Goal: Task Accomplishment & Management: Manage account settings

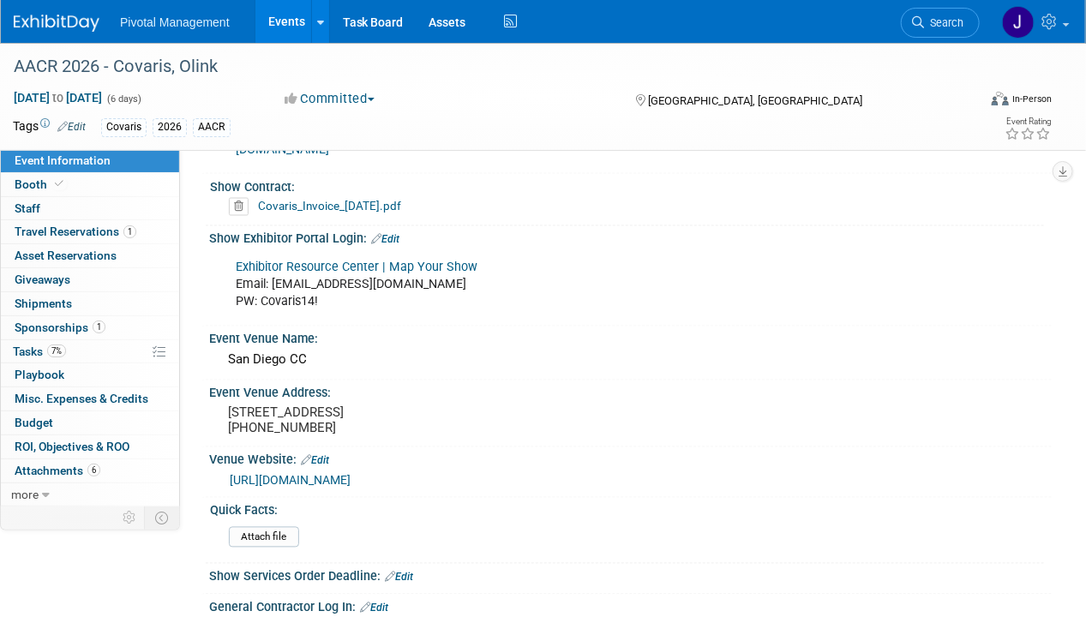
click at [266, 16] on link "Events" at bounding box center [286, 21] width 63 height 43
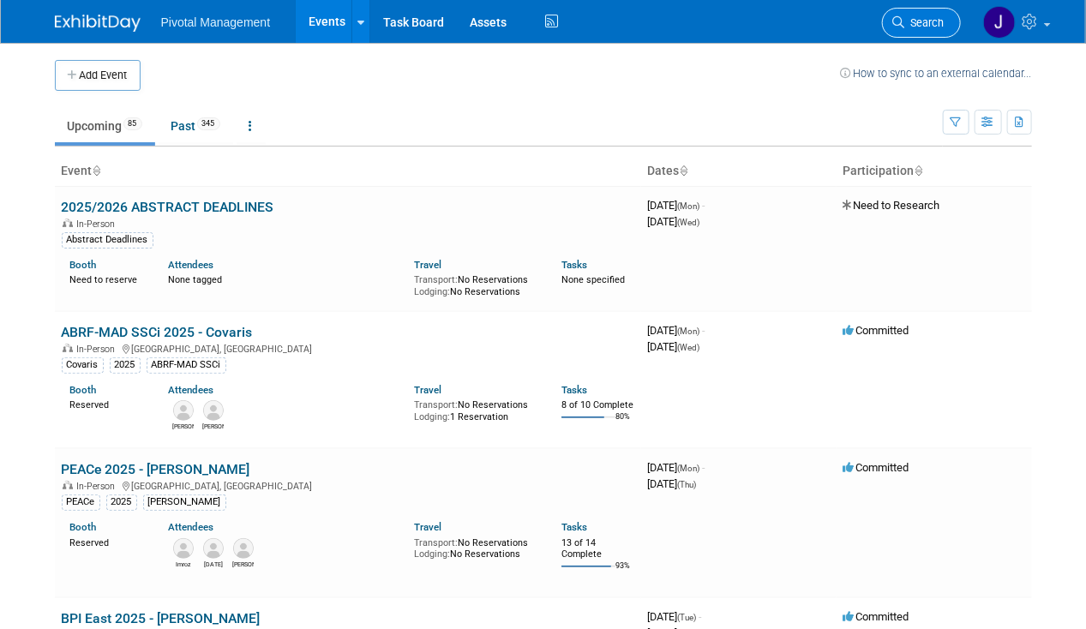
click at [914, 24] on span "Search" at bounding box center [924, 22] width 39 height 13
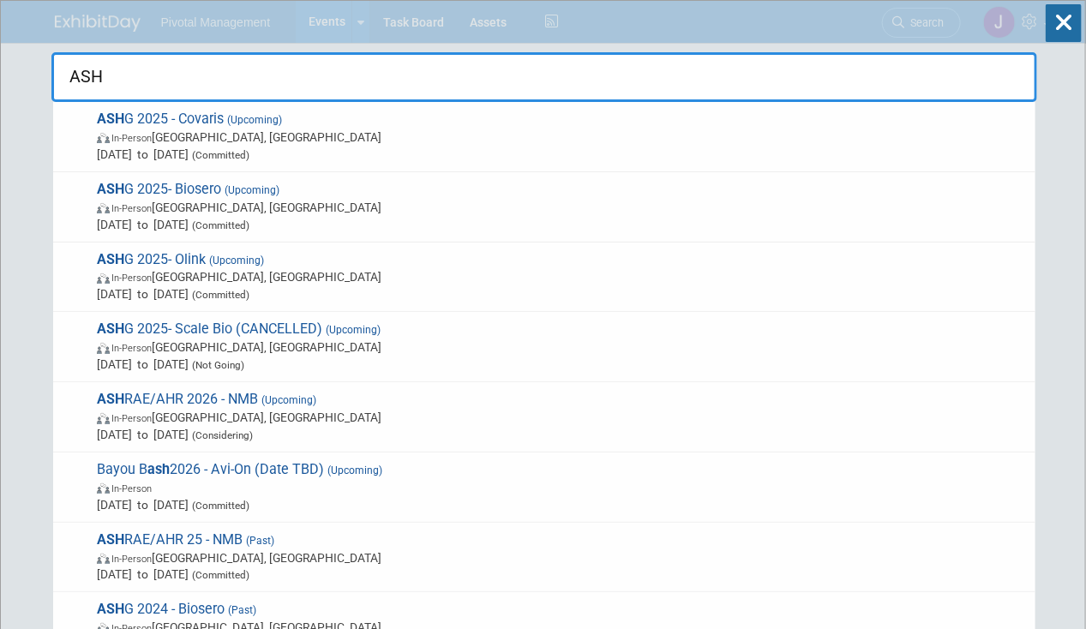
type input "ASHG"
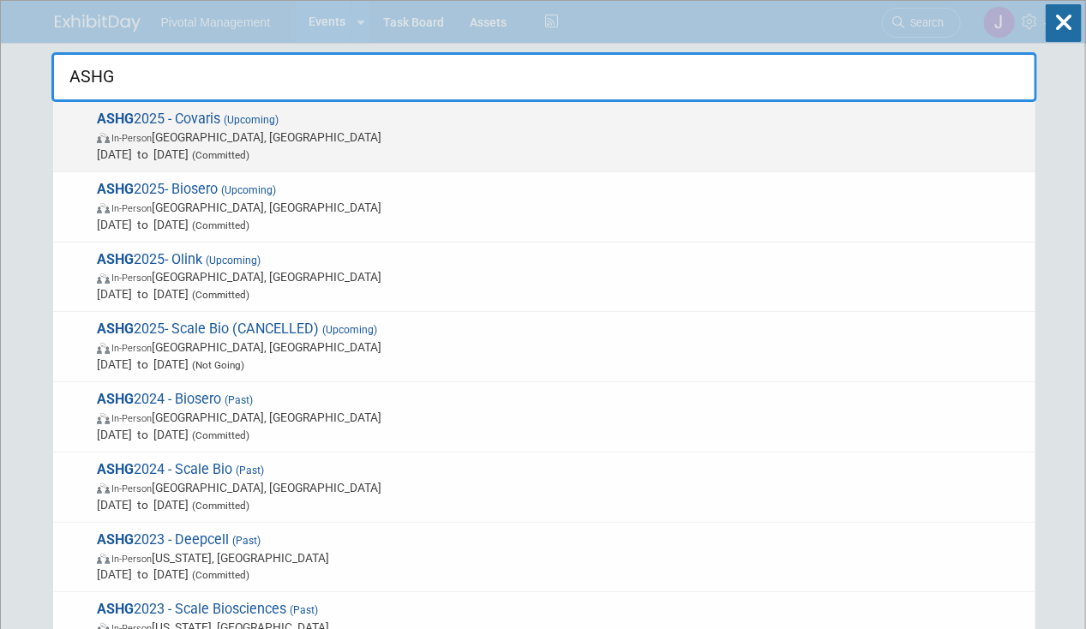
click at [549, 126] on span "ASHG 2025 - Covaris (Upcoming) In-Person Boston, MA Oct 15, 2025 to Oct 17, 202…" at bounding box center [559, 137] width 935 height 52
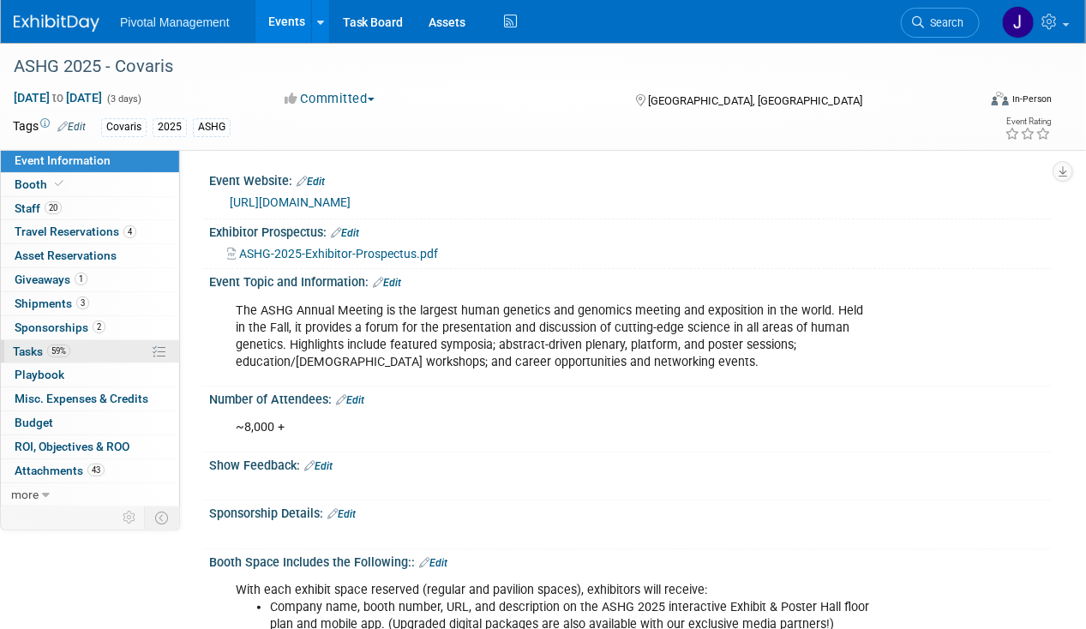
click at [10, 345] on link "59% Tasks 59%" at bounding box center [90, 351] width 178 height 23
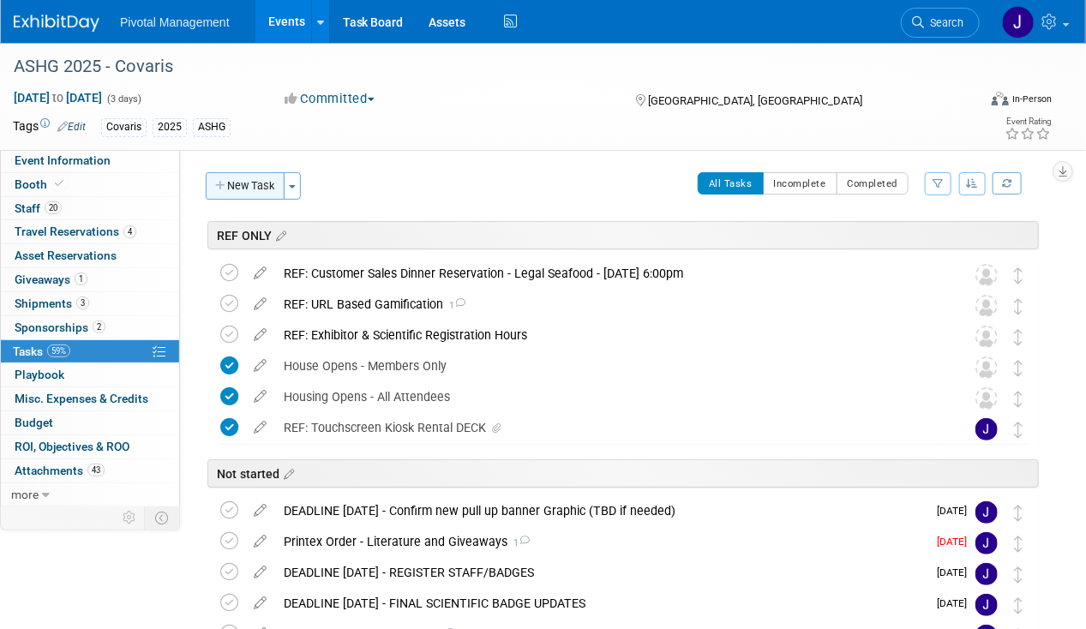
click at [218, 173] on button "New Task" at bounding box center [245, 185] width 79 height 27
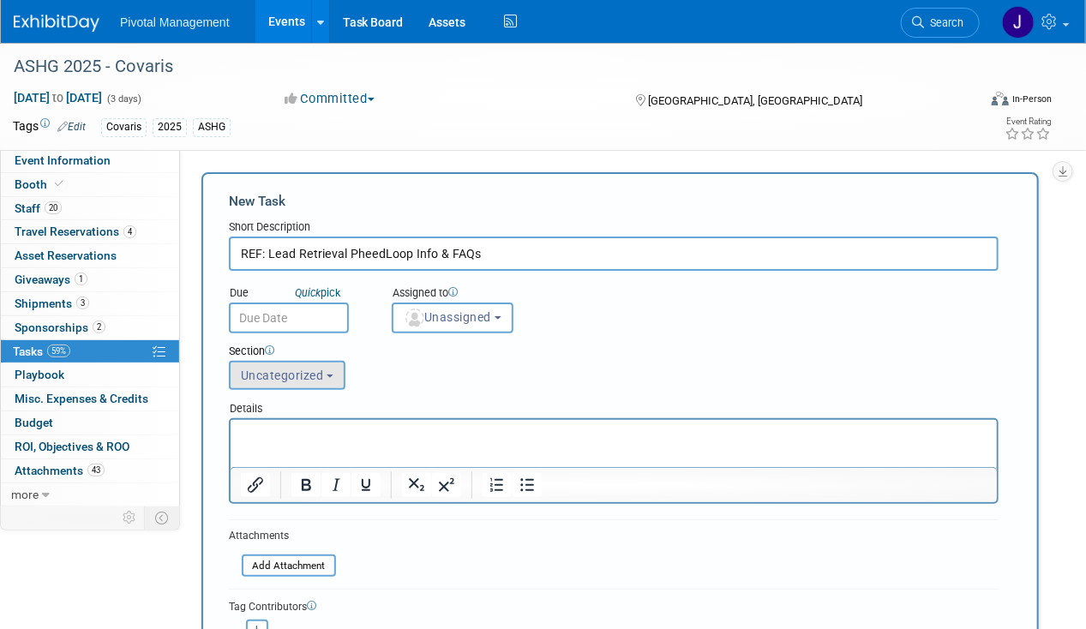
type input "REF: Lead Retrieval PheedLoop Info & FAQs"
click at [303, 369] on span "Uncategorized" at bounding box center [282, 376] width 83 height 14
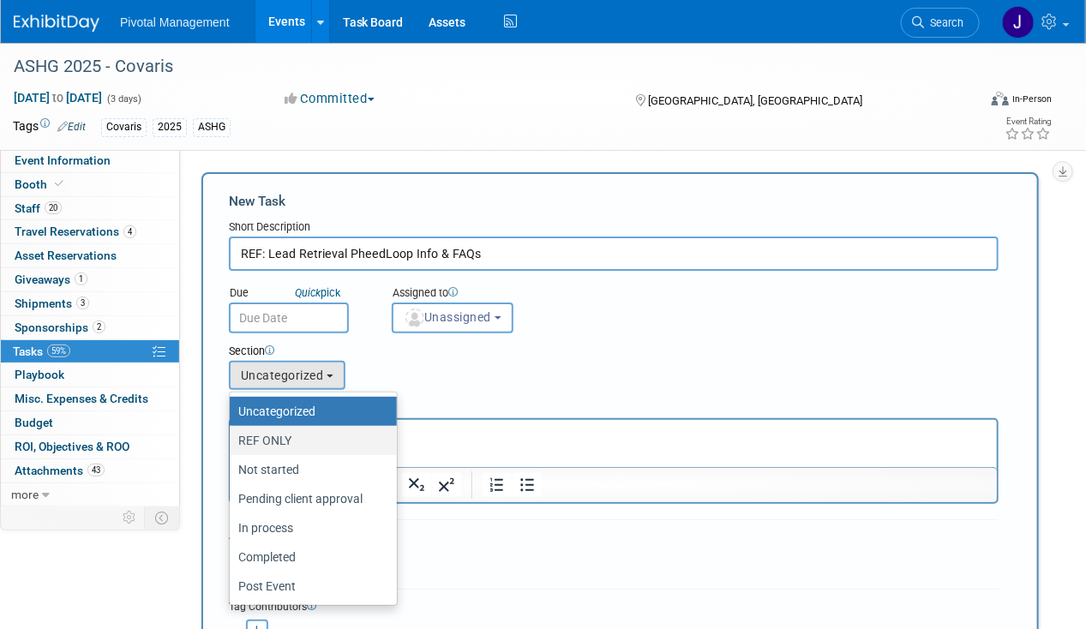
click at [289, 441] on label "REF ONLY" at bounding box center [308, 440] width 141 height 22
click at [232, 441] on input "REF ONLY" at bounding box center [226, 440] width 11 height 11
select select "11273127"
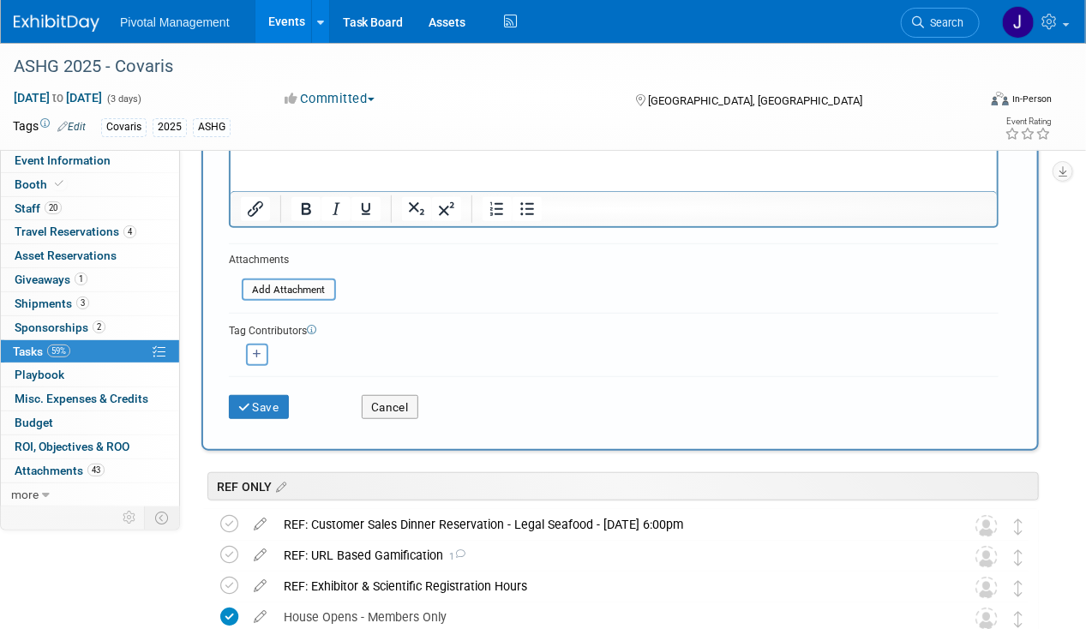
scroll to position [277, 0]
click at [294, 298] on div "Attachments Add Attachment" at bounding box center [282, 275] width 107 height 51
click at [299, 287] on input "file" at bounding box center [232, 289] width 204 height 20
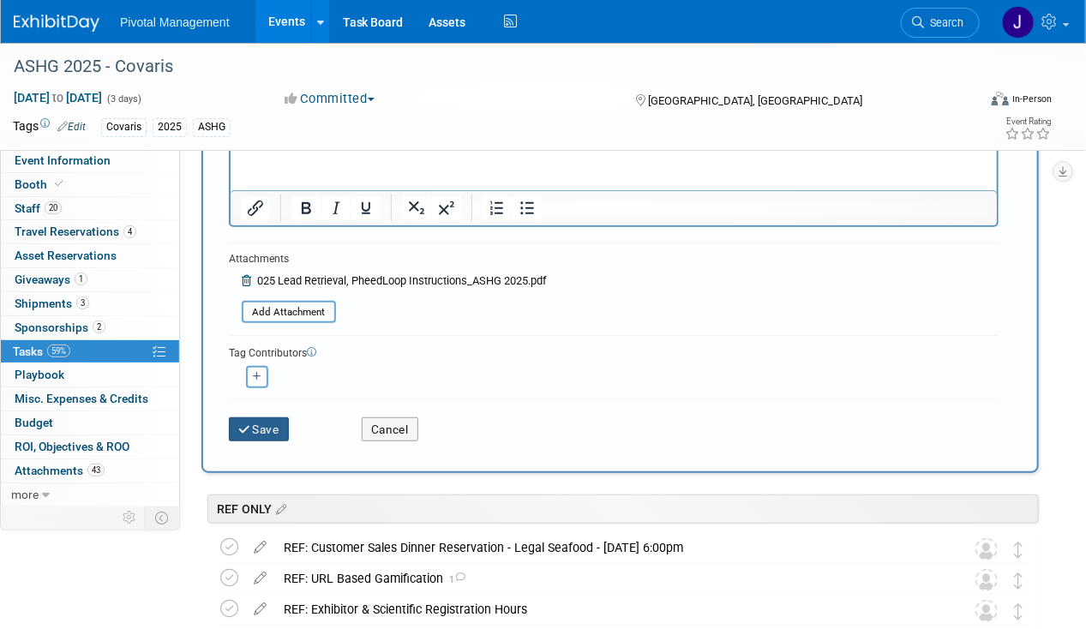
click at [278, 422] on button "Save" at bounding box center [259, 429] width 60 height 24
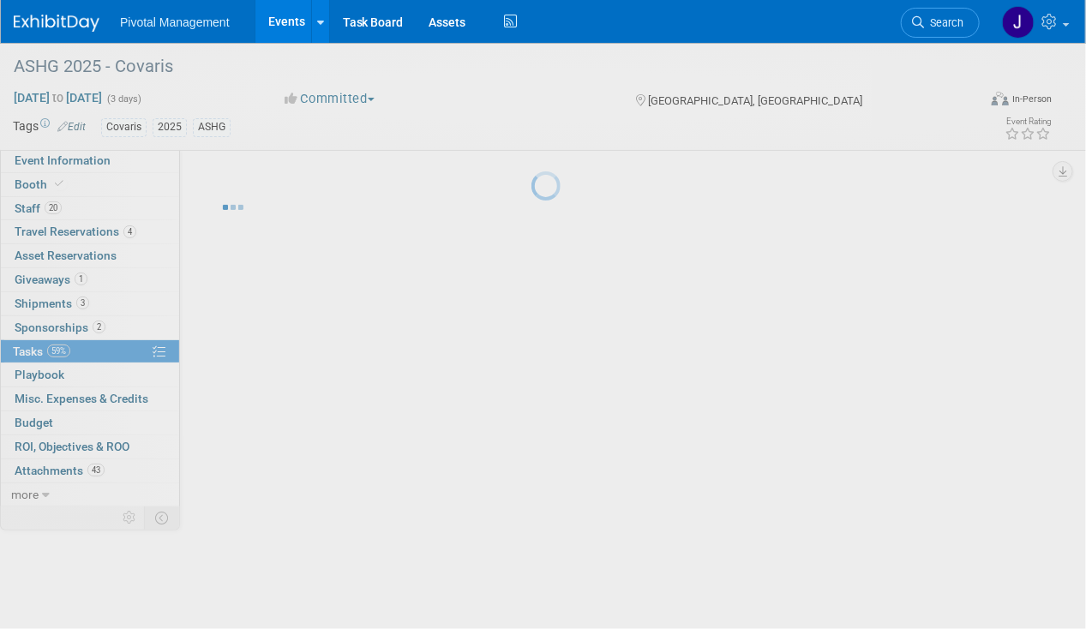
scroll to position [0, 0]
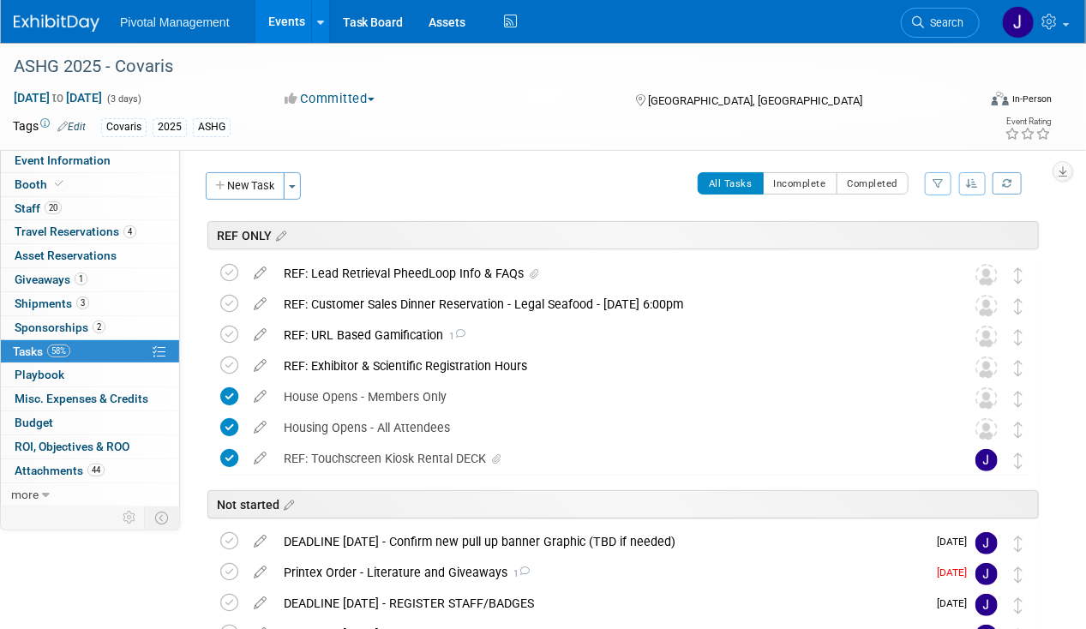
click at [441, 273] on div "REF: Lead Retrieval PheedLoop Info & FAQs" at bounding box center [608, 273] width 666 height 29
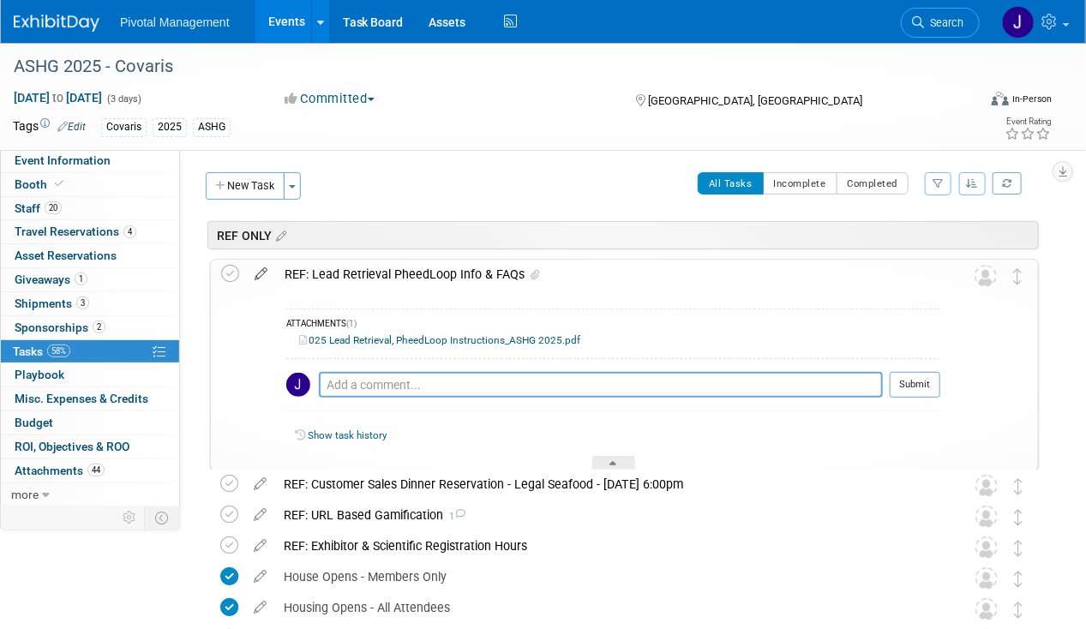
click at [271, 273] on icon at bounding box center [261, 270] width 30 height 21
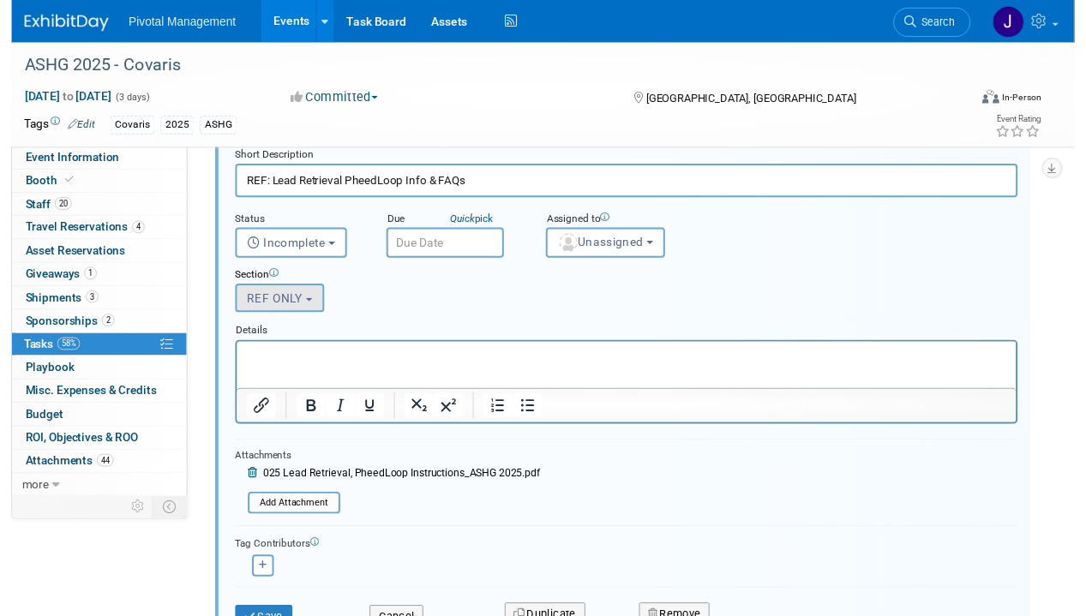
scroll to position [123, 0]
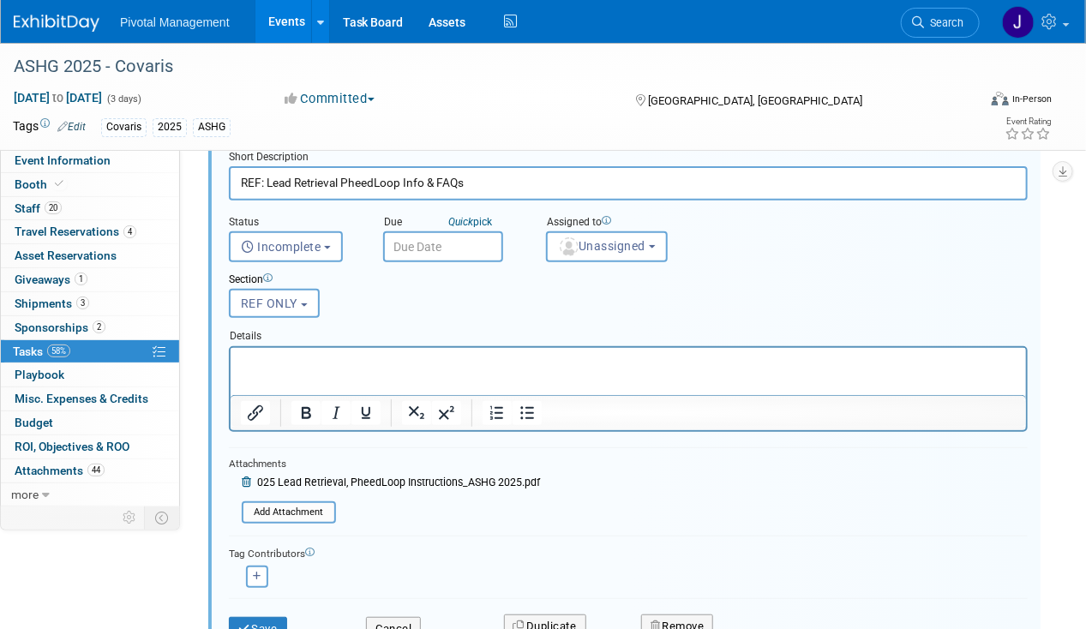
click at [450, 368] on p "Rich Text Area. Press ALT-0 for help." at bounding box center [628, 362] width 776 height 16
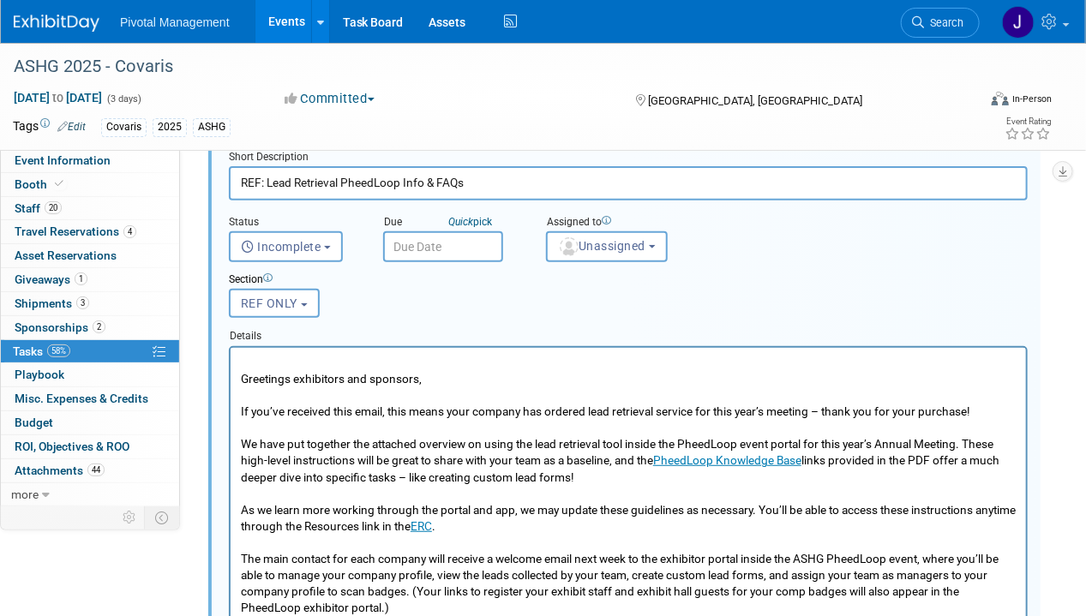
scroll to position [0, 0]
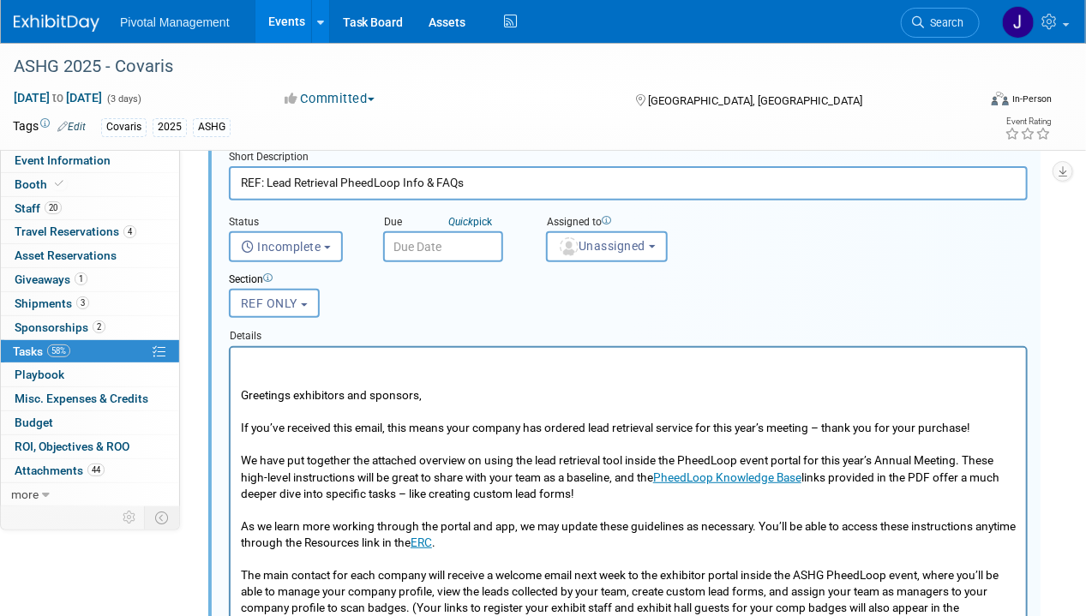
click at [568, 365] on p "Rich Text Area. Press ALT-0 for help." at bounding box center [628, 362] width 776 height 16
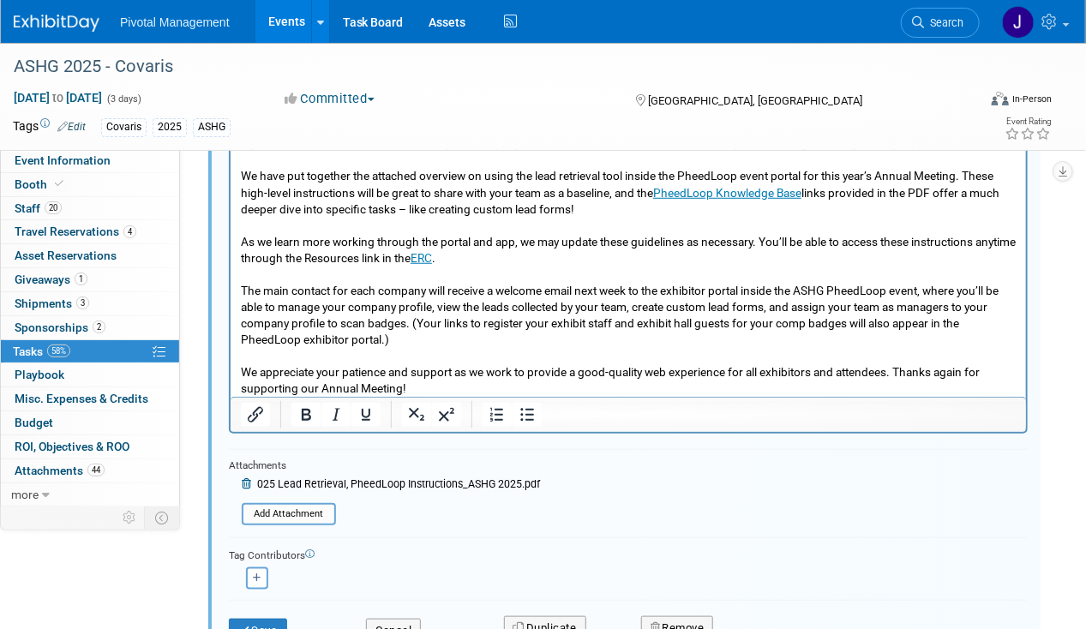
scroll to position [470, 0]
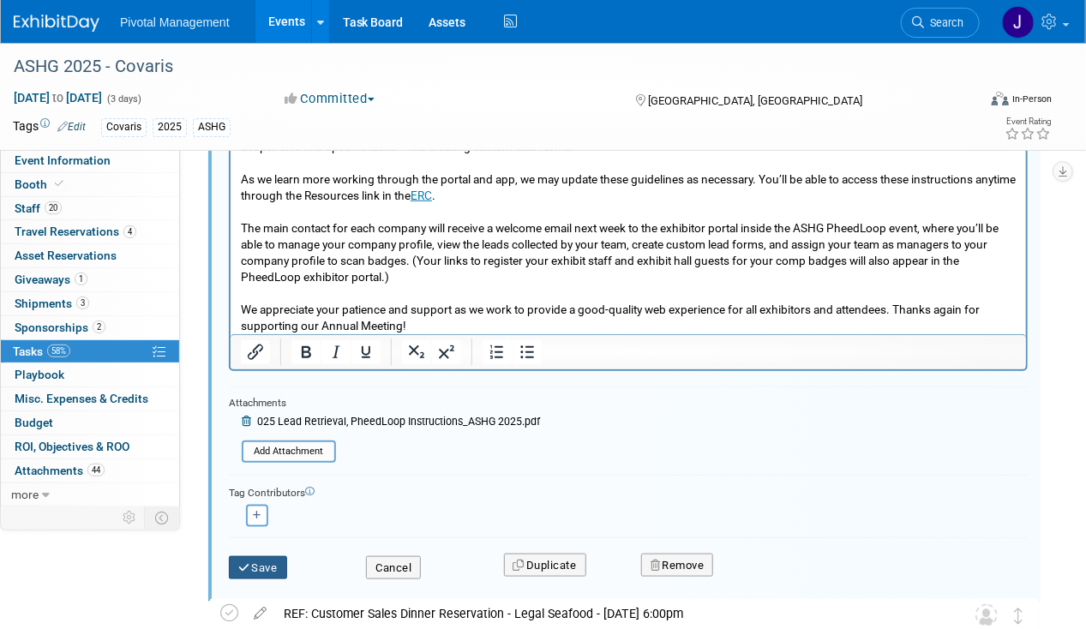
click at [267, 556] on button "Save" at bounding box center [258, 568] width 58 height 24
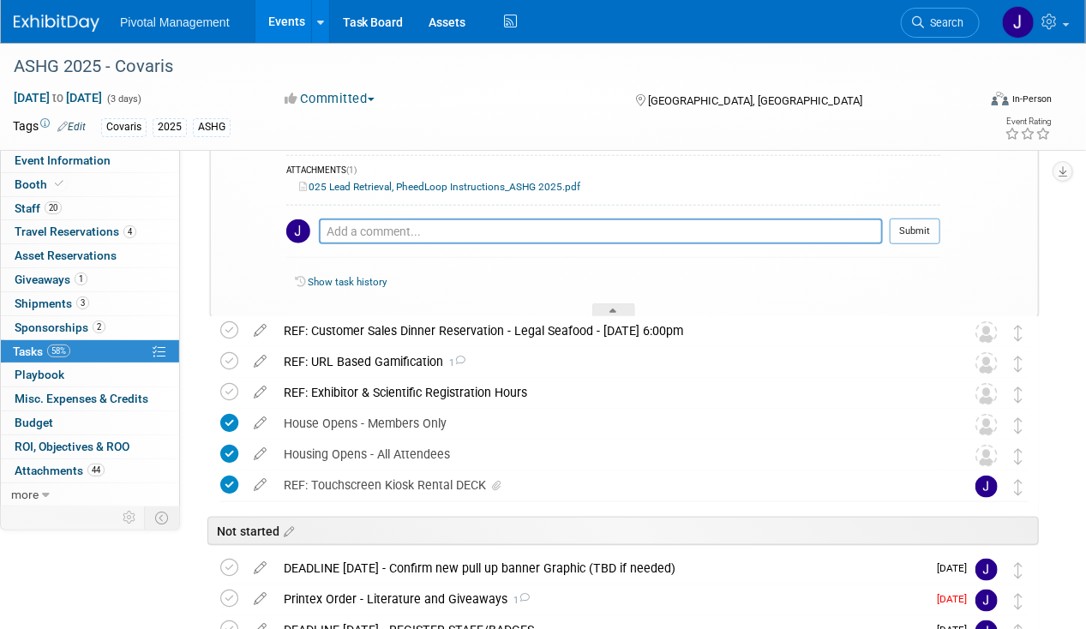
click at [291, 21] on link "Events" at bounding box center [286, 21] width 63 height 43
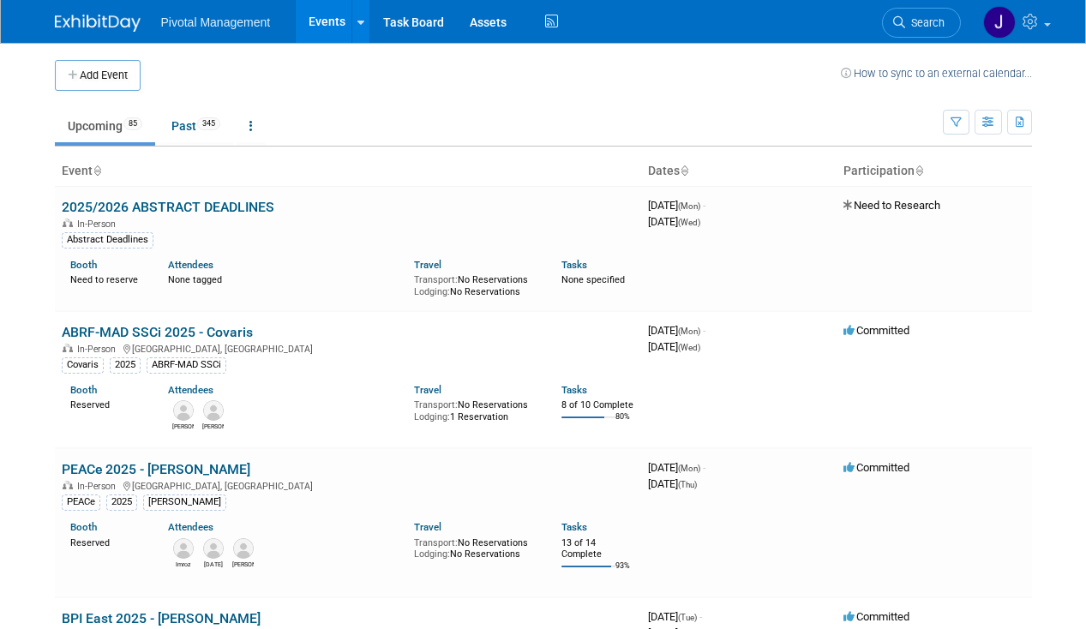
click at [927, 31] on link "Search" at bounding box center [921, 23] width 79 height 30
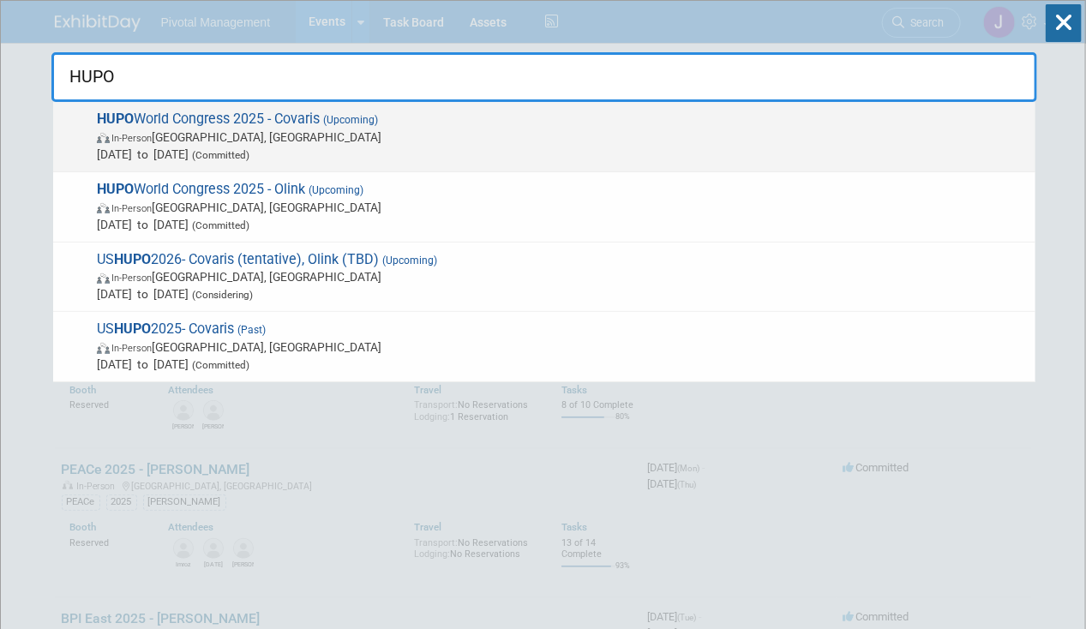
type input "HUPO"
click at [745, 123] on span "HUPO World Congress 2025 - Covaris (Upcoming) In-Person Toronto, Canada Nov 9, …" at bounding box center [559, 137] width 935 height 52
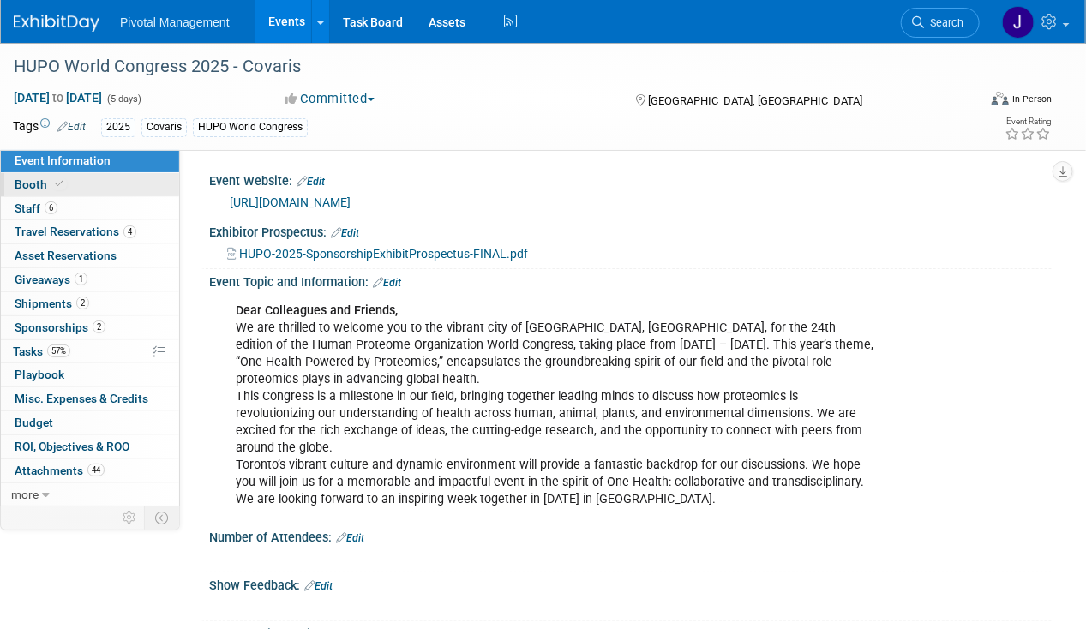
click at [115, 191] on link "Booth" at bounding box center [90, 184] width 178 height 23
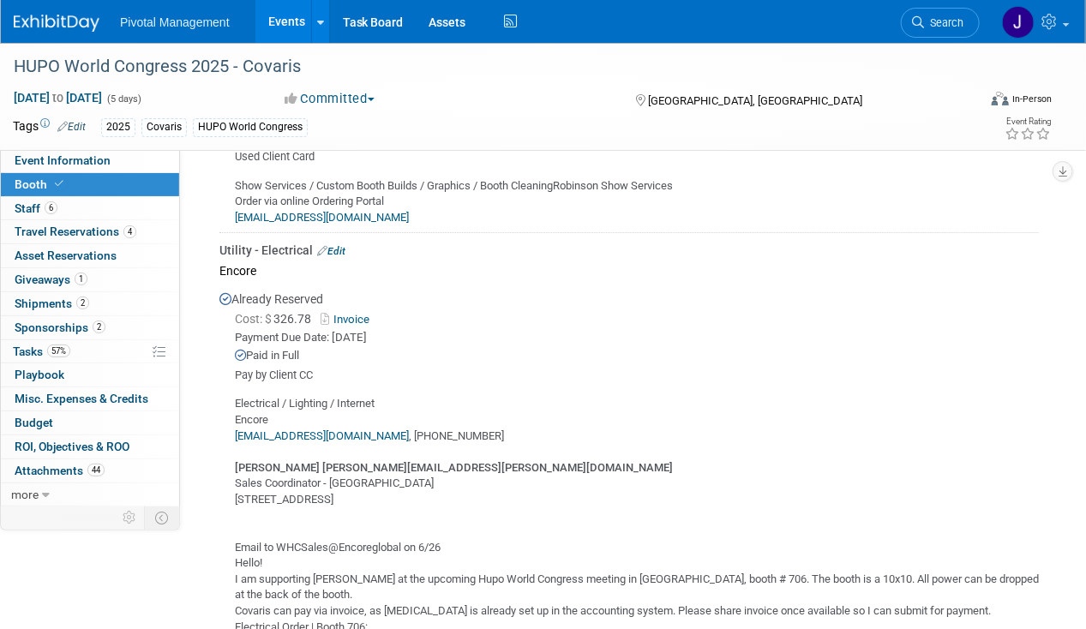
scroll to position [2394, 0]
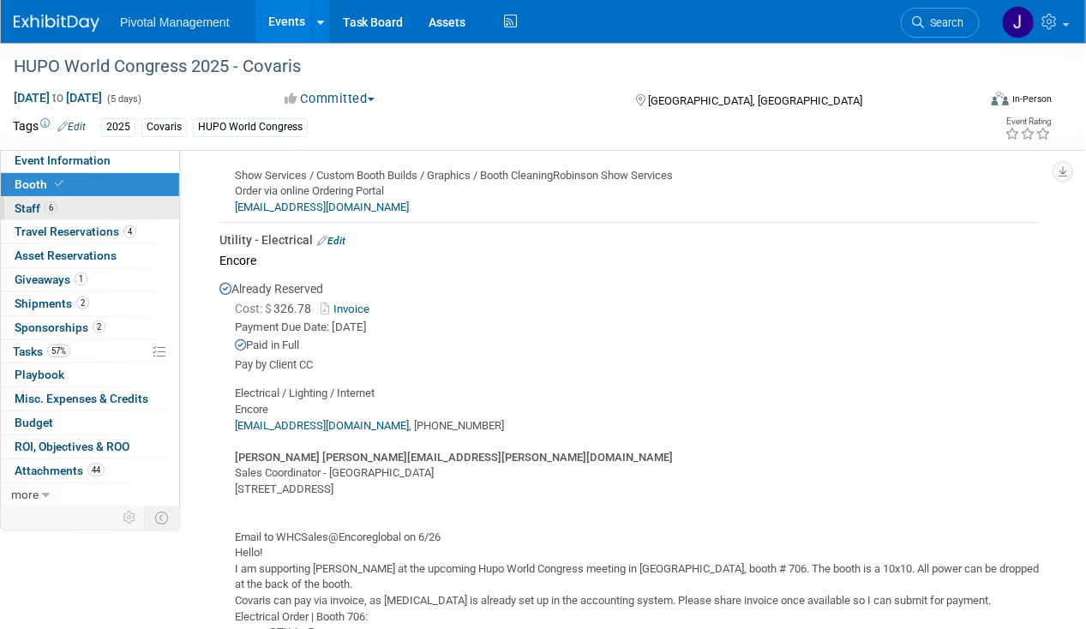
click at [35, 208] on span "Staff 6" at bounding box center [36, 208] width 43 height 14
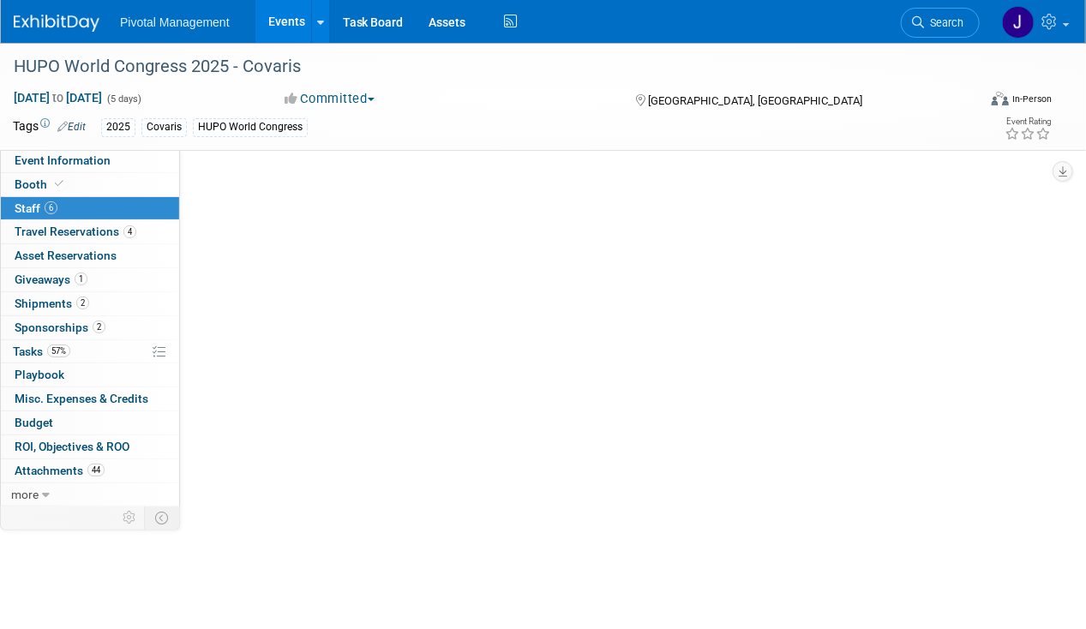
scroll to position [0, 0]
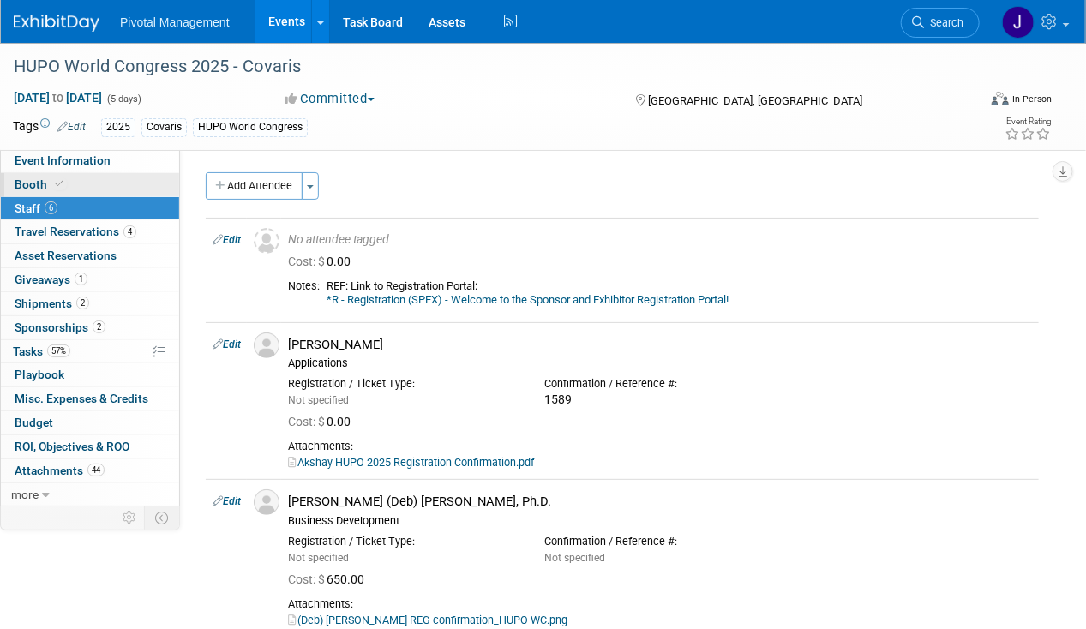
click at [67, 182] on link "Booth" at bounding box center [90, 184] width 178 height 23
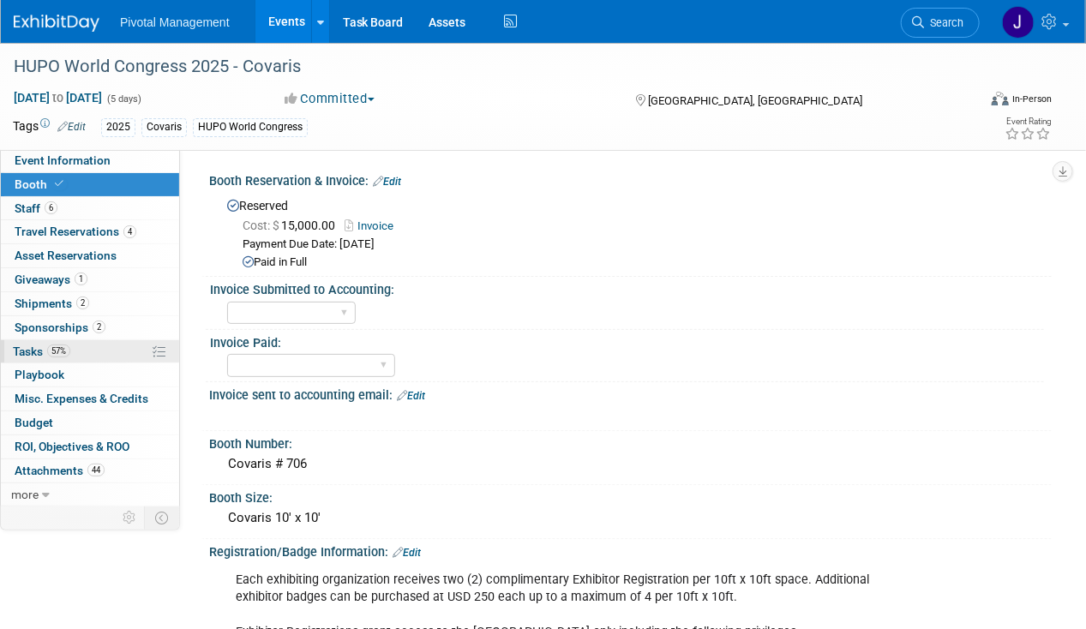
click at [91, 349] on link "57% Tasks 57%" at bounding box center [90, 351] width 178 height 23
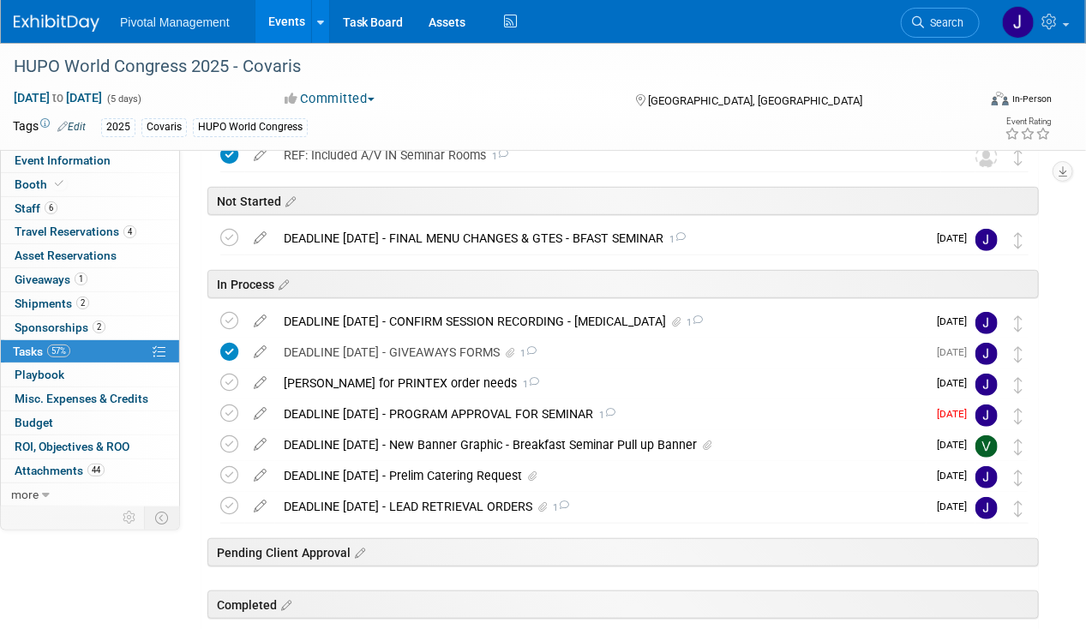
scroll to position [244, 0]
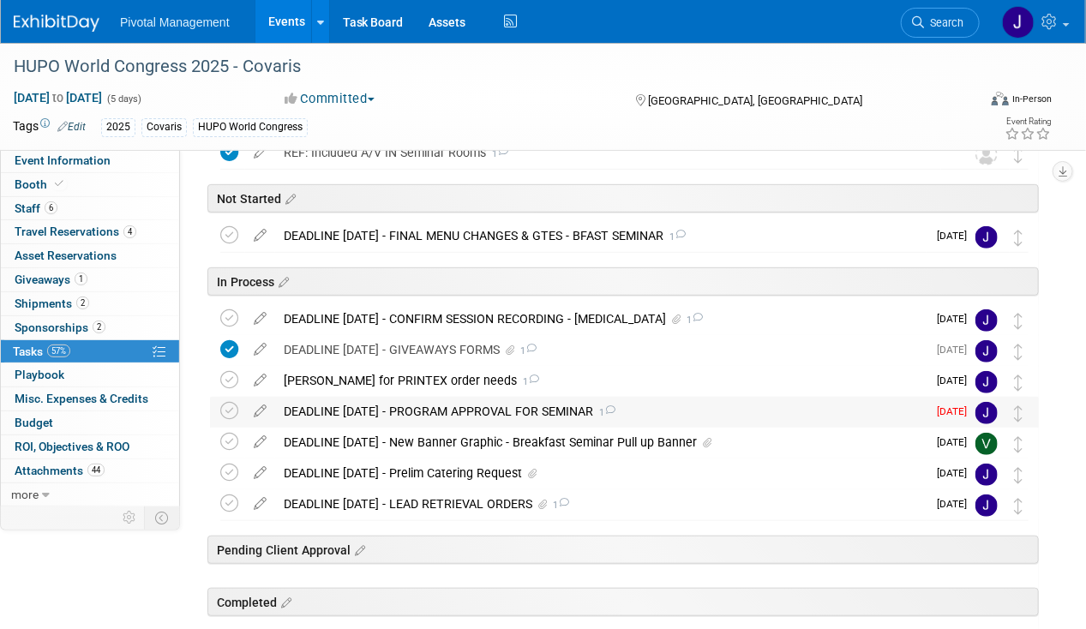
click at [459, 417] on div "DEADLINE SEPT 15 - PROGRAM APPROVAL FOR SEMINAR 1" at bounding box center [600, 411] width 651 height 29
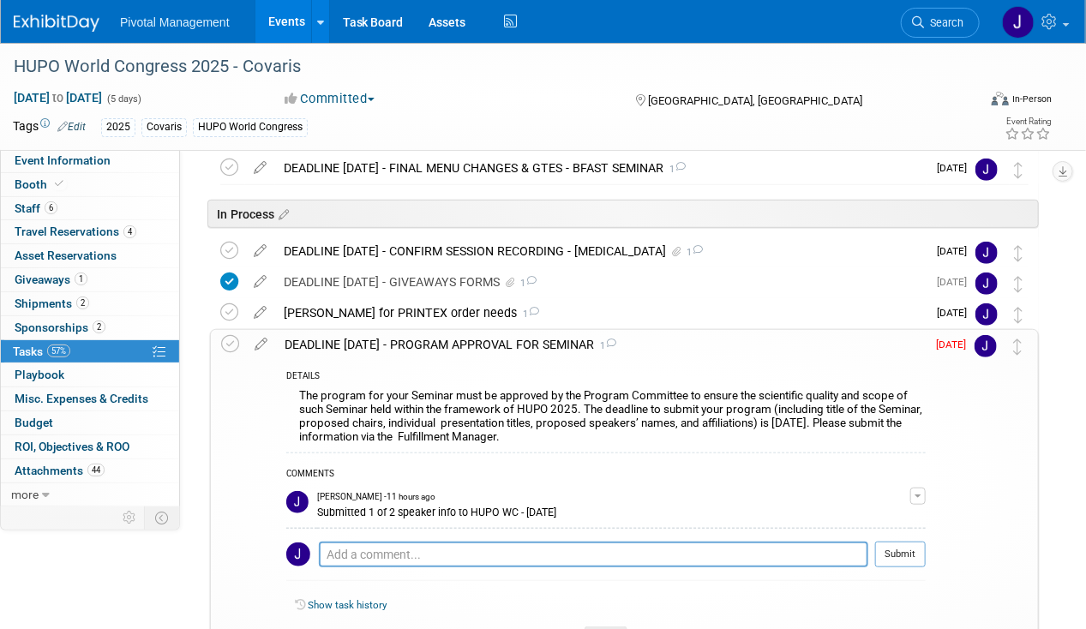
scroll to position [311, 0]
click at [411, 350] on div "DEADLINE SEPT 15 - PROGRAM APPROVAL FOR SEMINAR 1" at bounding box center [601, 345] width 650 height 29
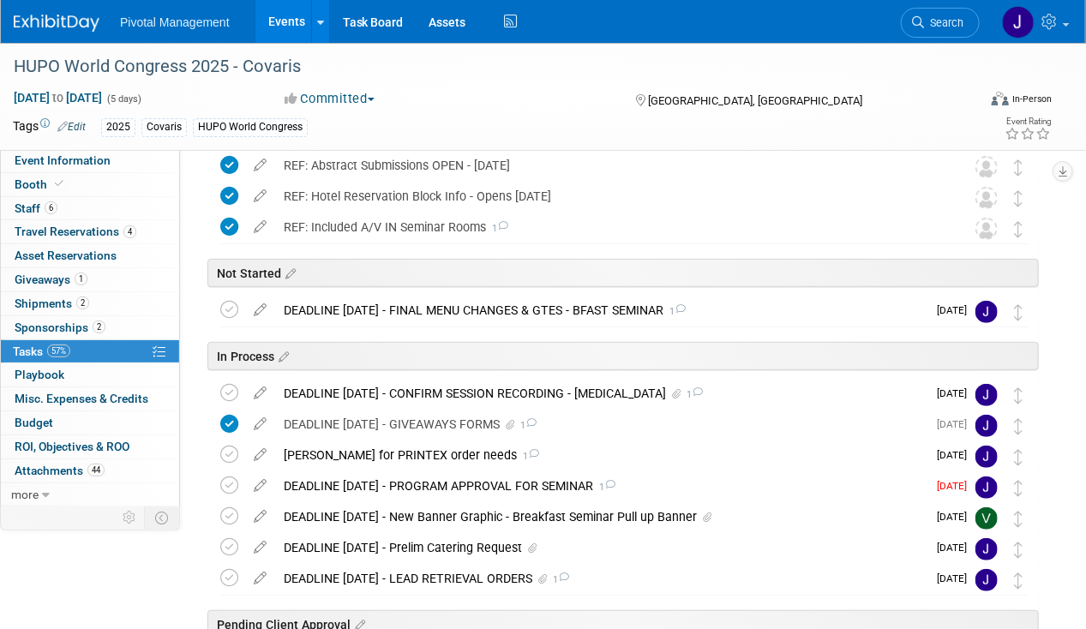
scroll to position [0, 0]
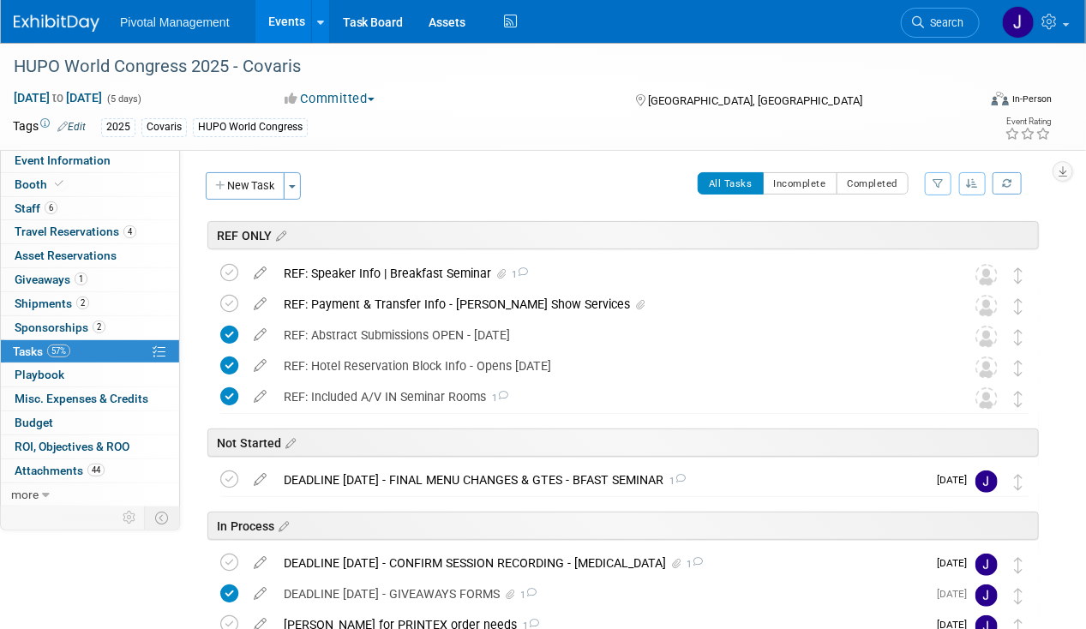
click at [95, 149] on link "Event Information" at bounding box center [90, 160] width 178 height 23
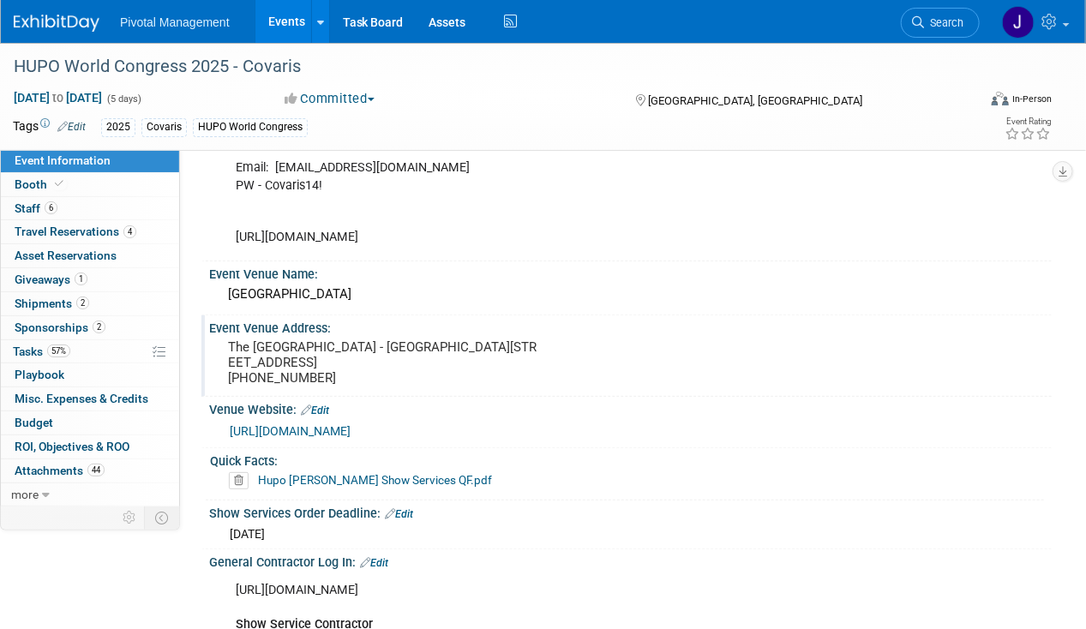
scroll to position [2571, 0]
click at [360, 340] on pre "The Westin Harbour Castle - Metropolitan Ballroom 1 Harbour Square Toronto ON M…" at bounding box center [385, 363] width 314 height 46
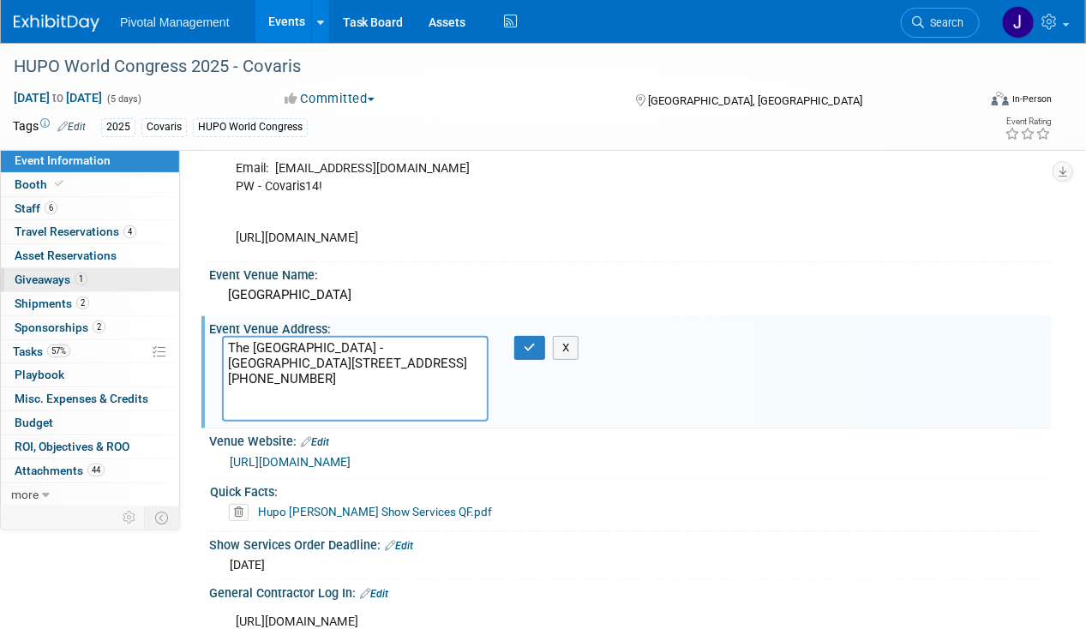
drag, startPoint x: 349, startPoint y: 374, endPoint x: 134, endPoint y: 273, distance: 237.4
click at [358, 363] on textarea "The Westin Harbour Castle - Metropolitan Ballroom 1 Harbour Square Toronto ON M…" at bounding box center [355, 378] width 267 height 85
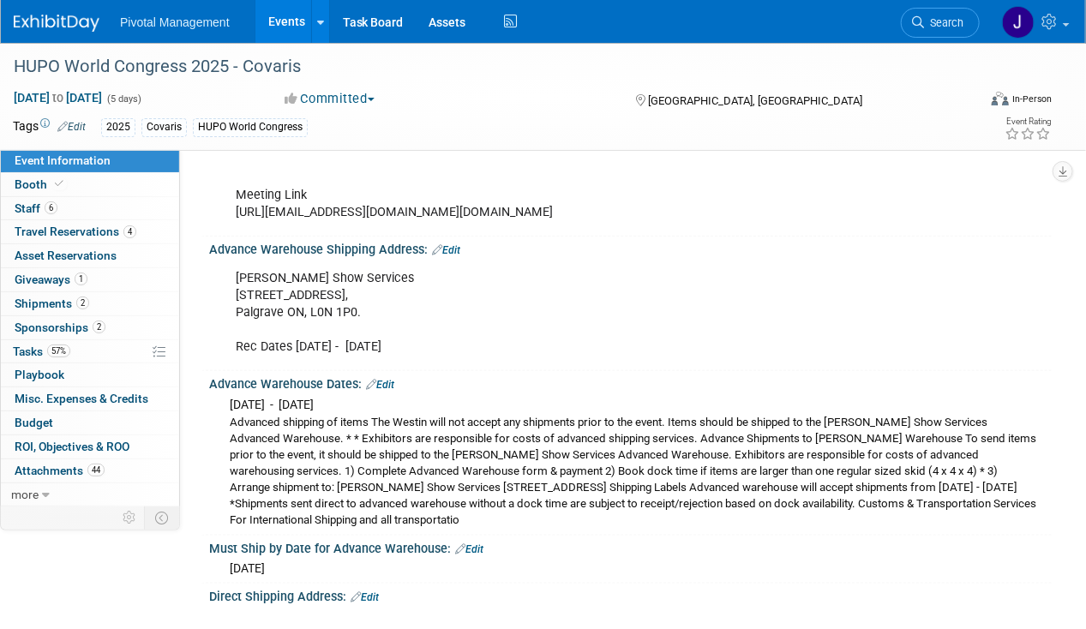
scroll to position [3121, 0]
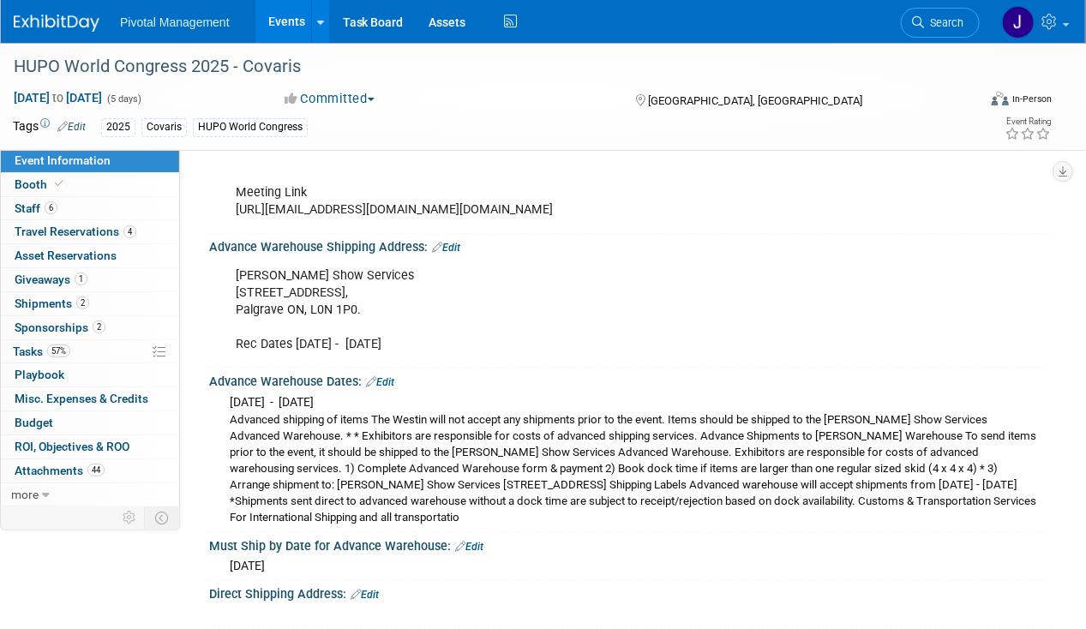
click at [363, 306] on div "Robinson Show Services 2066 Concession Road #3, Palgrave ON, L0N 1P0. Rec Dates…" at bounding box center [555, 310] width 662 height 103
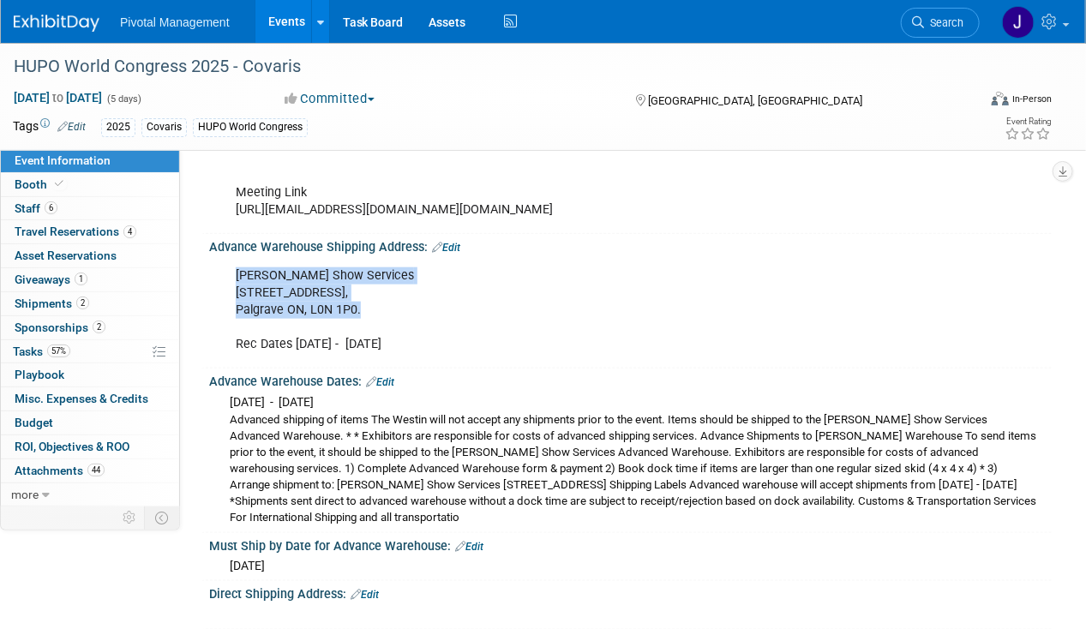
drag, startPoint x: 362, startPoint y: 314, endPoint x: 217, endPoint y: 294, distance: 146.2
click at [217, 294] on div "Robinson Show Services 2066 Concession Road #3, Palgrave ON, L0N 1P0. Rec Dates…" at bounding box center [630, 309] width 843 height 109
copy div "Robinson Show Services 2066 Concession Road #3, Palgrave ON, L0N 1P0."
click at [237, 311] on div "Robinson Show Services 2066 Concession Road #3, Palgrave ON, L0N 1P0. Rec Dates…" at bounding box center [555, 310] width 662 height 103
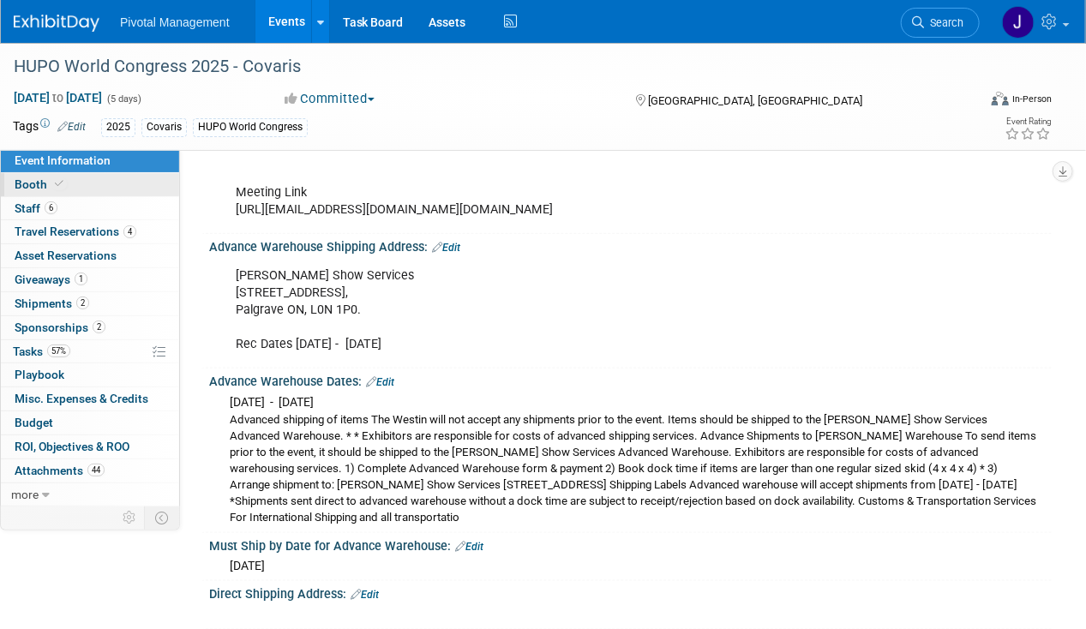
click at [34, 191] on span "Booth" at bounding box center [41, 184] width 52 height 14
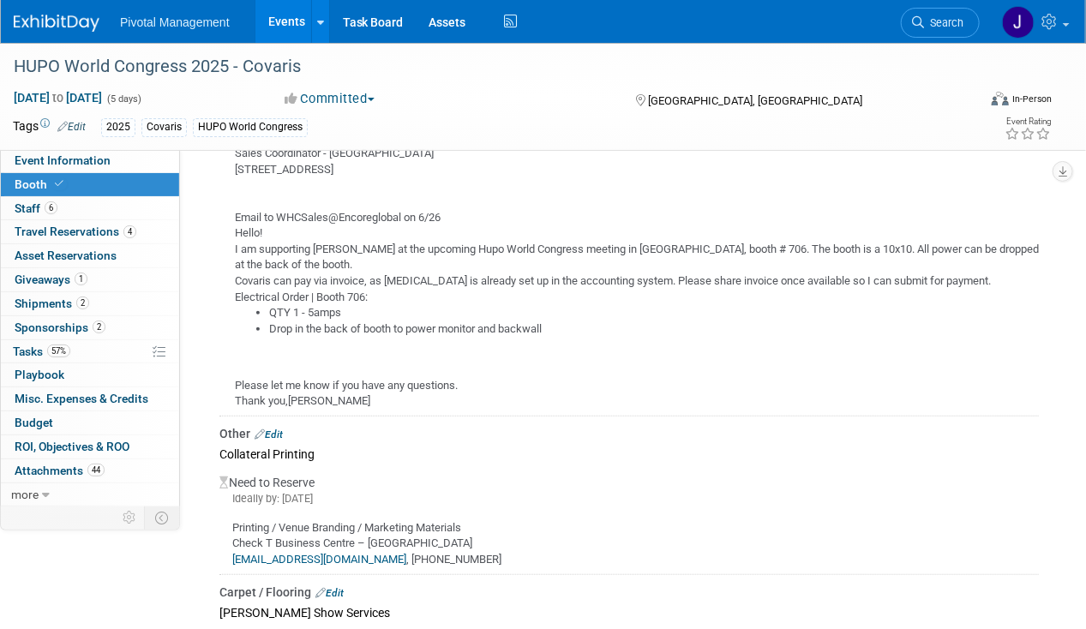
scroll to position [2739, 0]
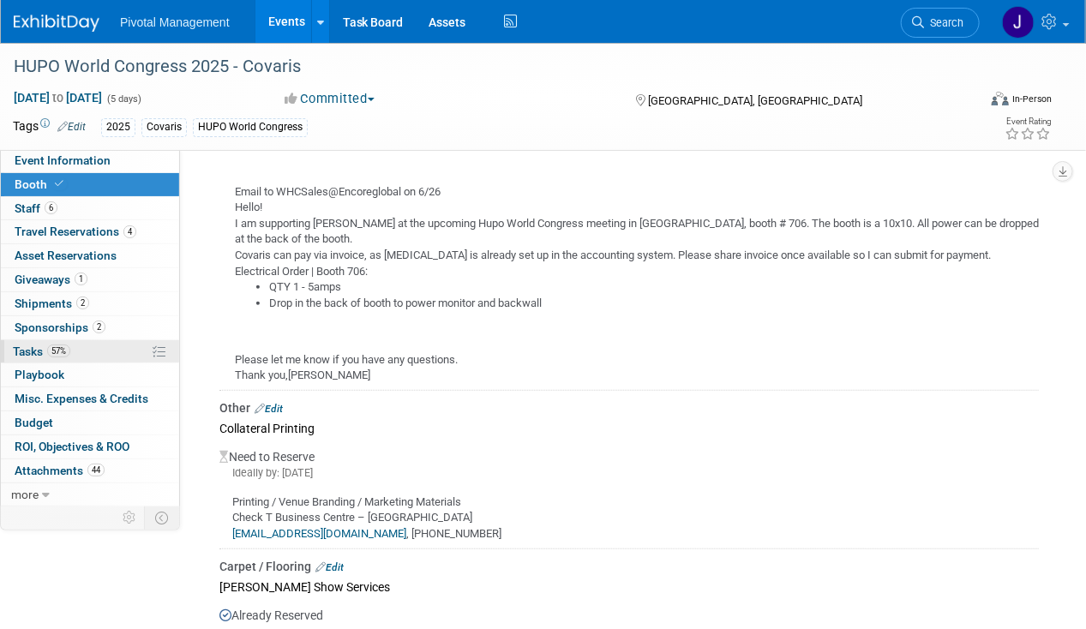
click at [50, 348] on span "57%" at bounding box center [58, 351] width 23 height 13
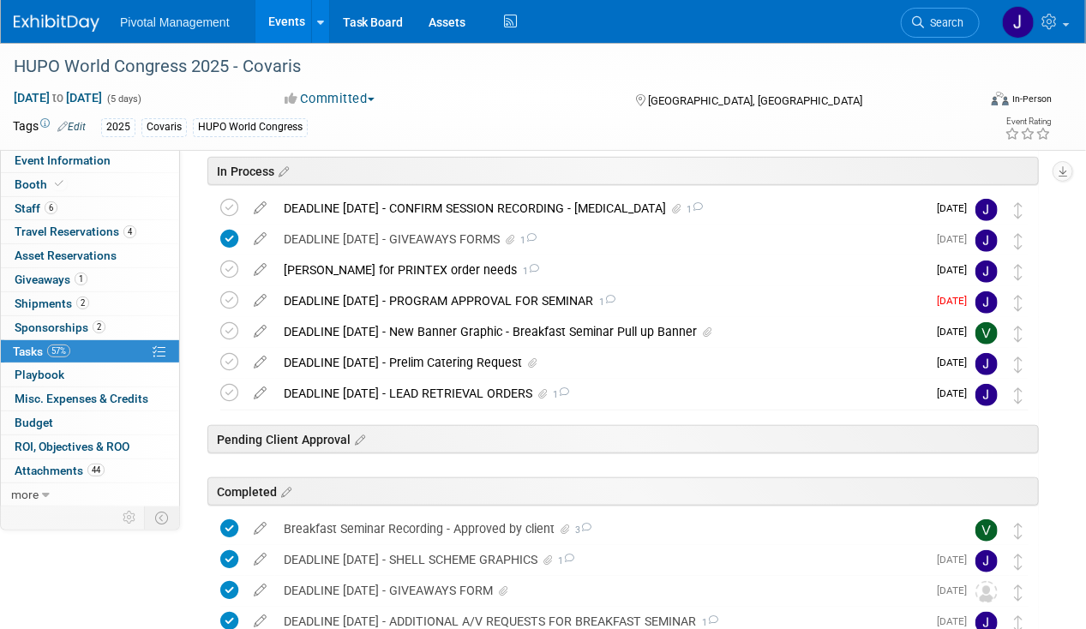
scroll to position [357, 0]
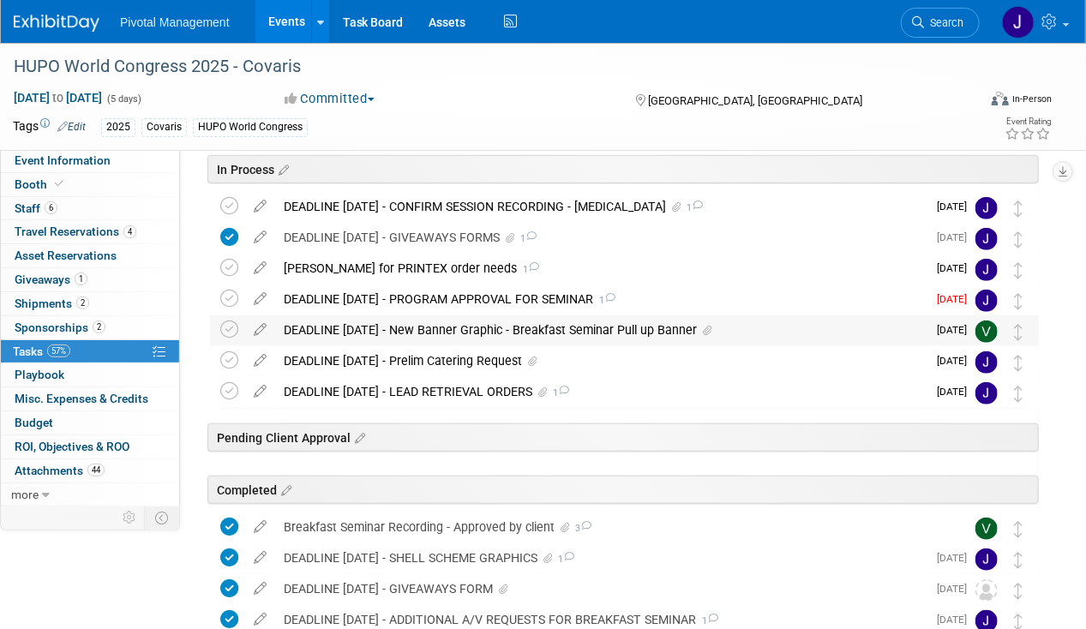
click at [645, 326] on div "DEADLINE OCT 2 - New Banner Graphic - Breakfast Seminar Pull up Banner" at bounding box center [600, 329] width 651 height 29
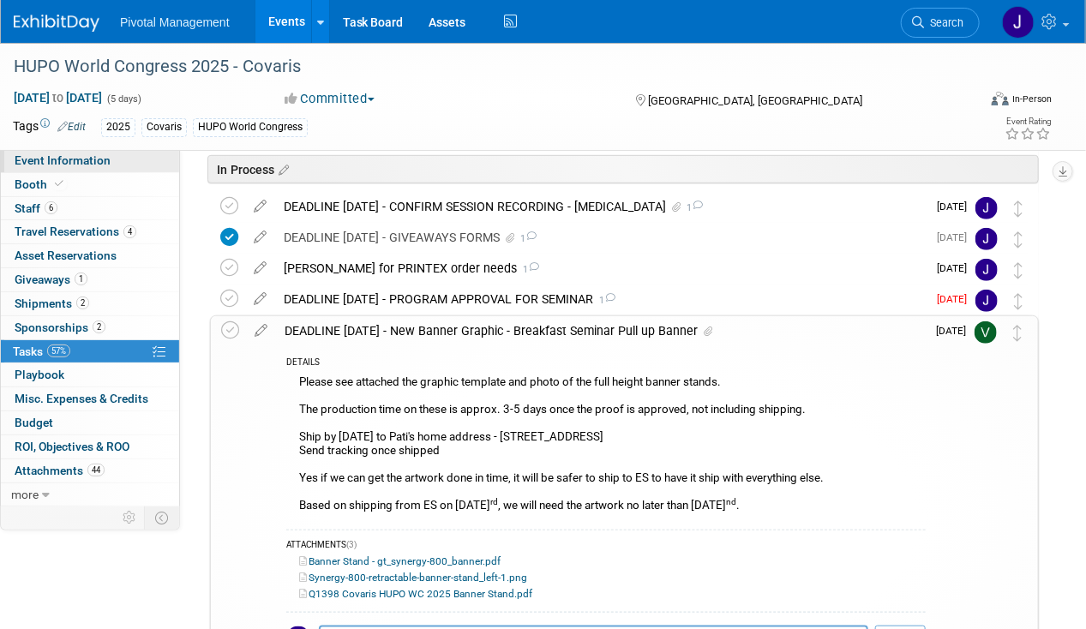
click at [118, 167] on link "Event Information" at bounding box center [90, 160] width 178 height 23
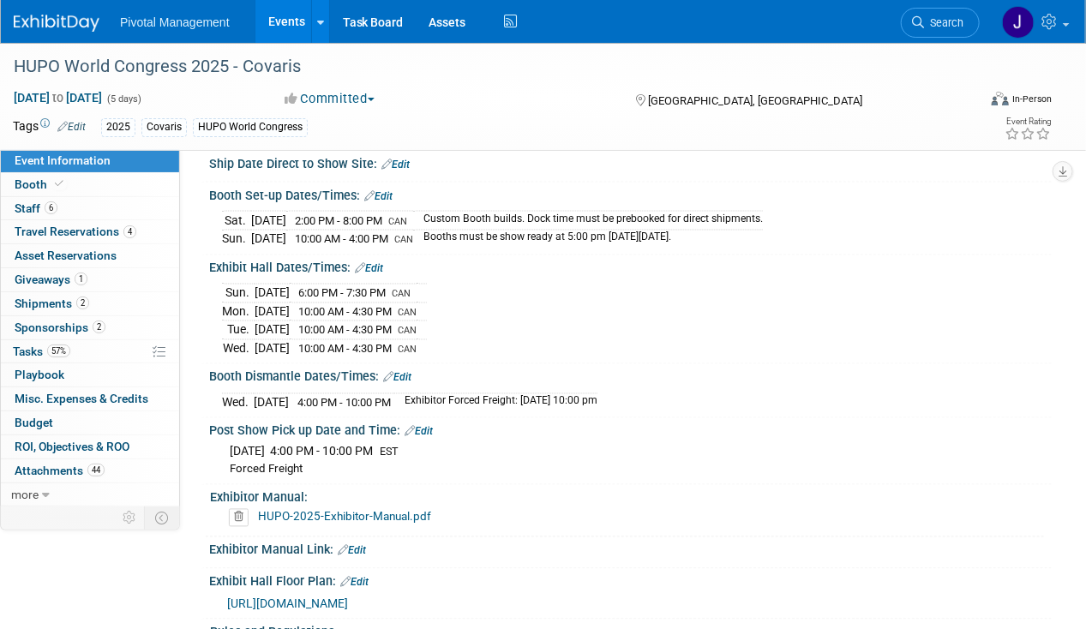
scroll to position [3638, 0]
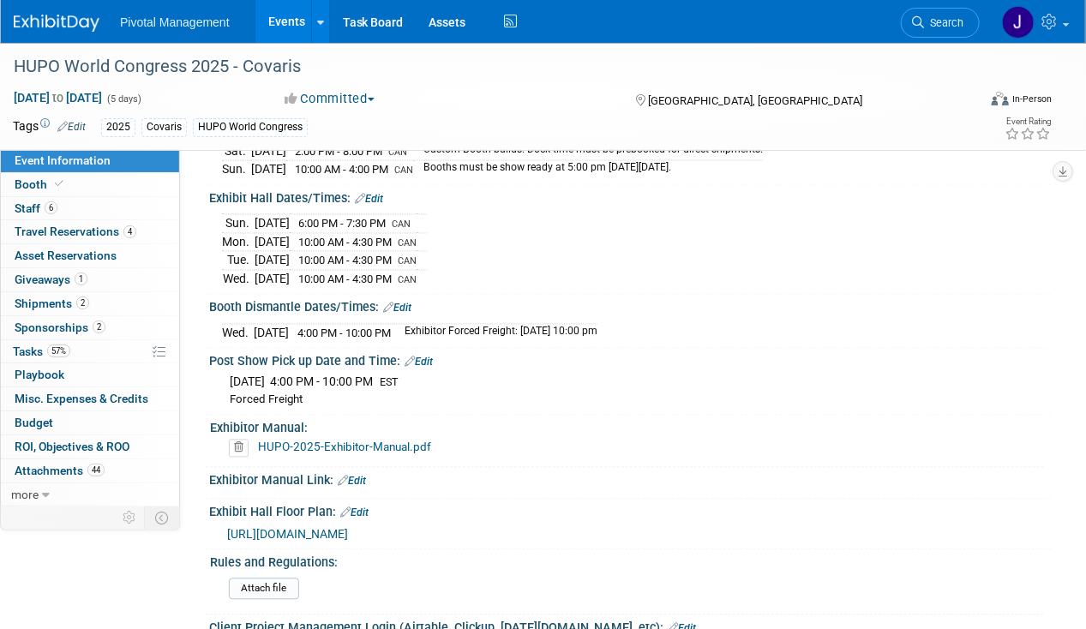
drag, startPoint x: 220, startPoint y: 345, endPoint x: 432, endPoint y: 351, distance: 211.8
click at [432, 345] on div "Wed. Nov 12, 2025 4:00 PM - 10:00 PM Exhibitor Forced Freight: Wednesday, Novem…" at bounding box center [630, 329] width 843 height 29
copy div "Wed. Nov 12, 2025 4:00 PM - 10:00 PM"
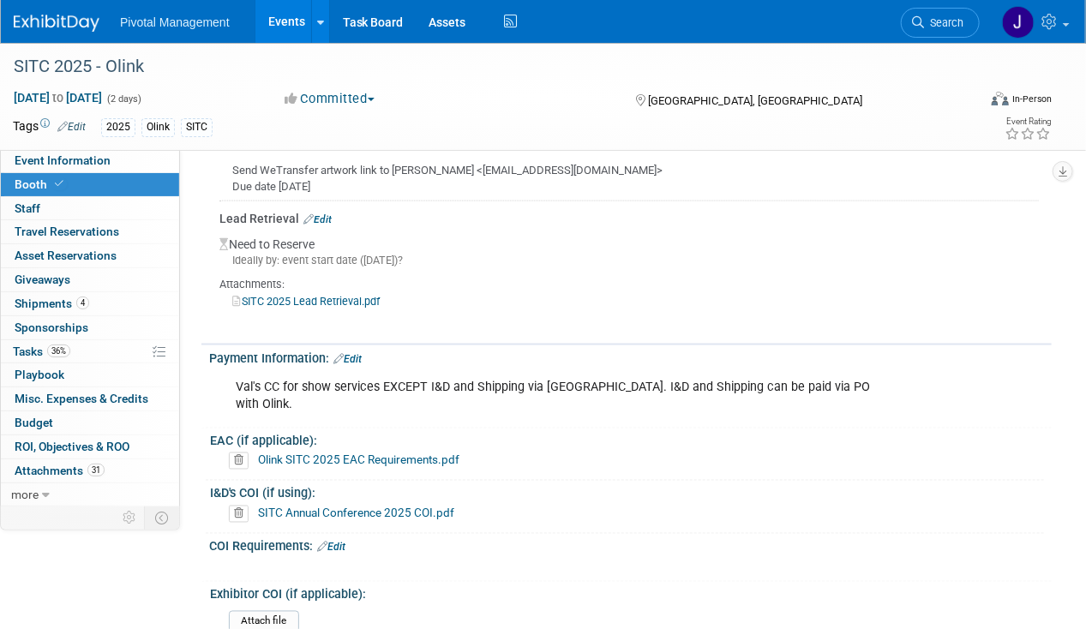
scroll to position [3386, 0]
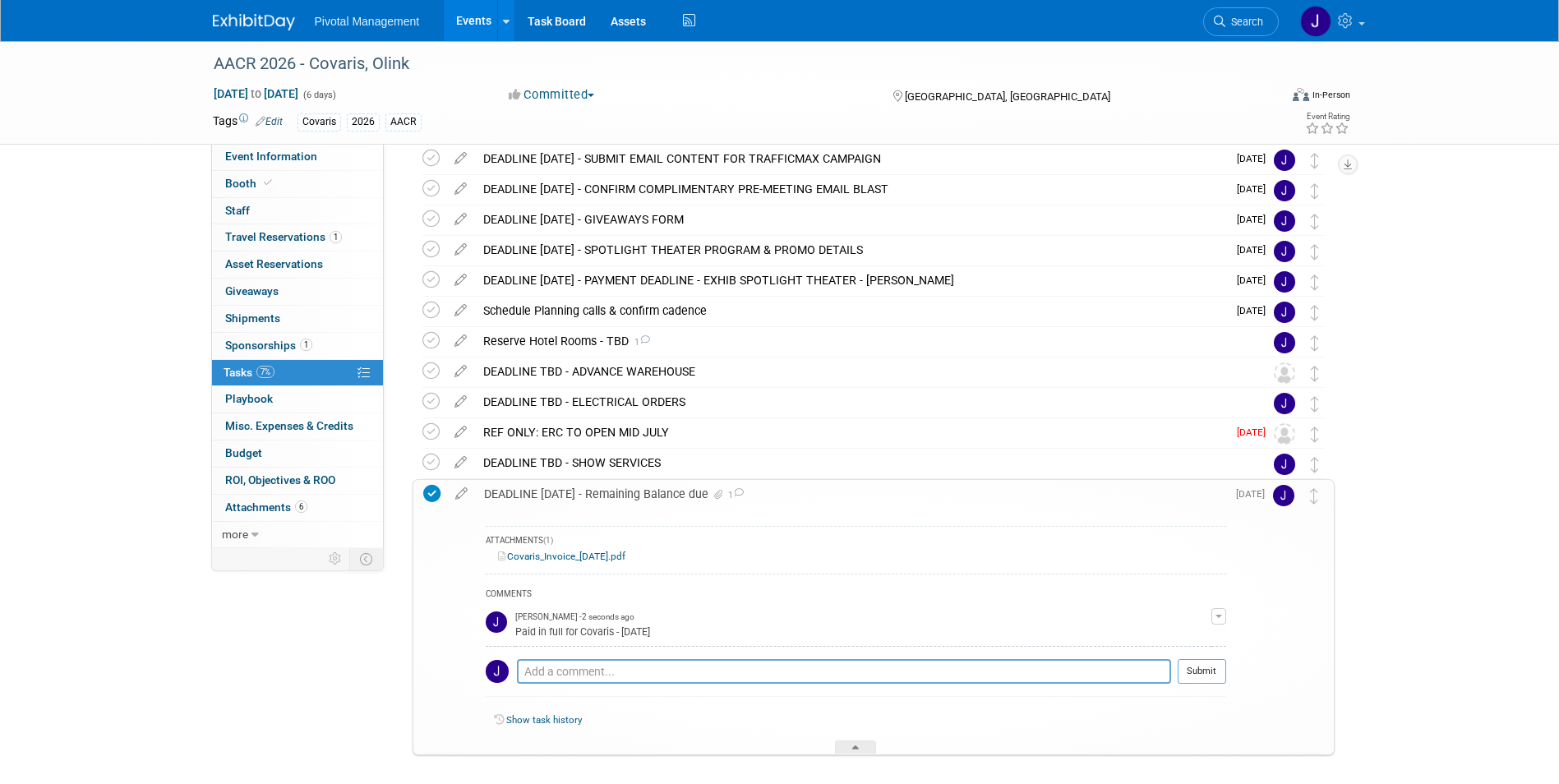
scroll to position [129, 0]
click at [263, 37] on div "Pivotal Management Events Add Event Bulk Upload Events Shareable Event Boards R…" at bounding box center [780, 20] width 1134 height 41
click at [284, 18] on img at bounding box center [254, 22] width 82 height 16
